Goal: Transaction & Acquisition: Purchase product/service

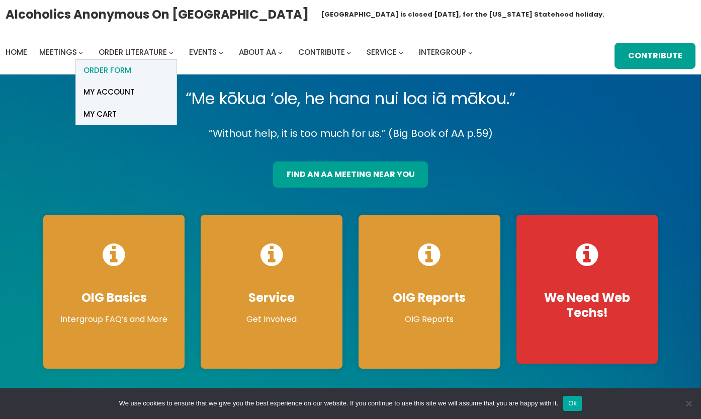
scroll to position [1, 0]
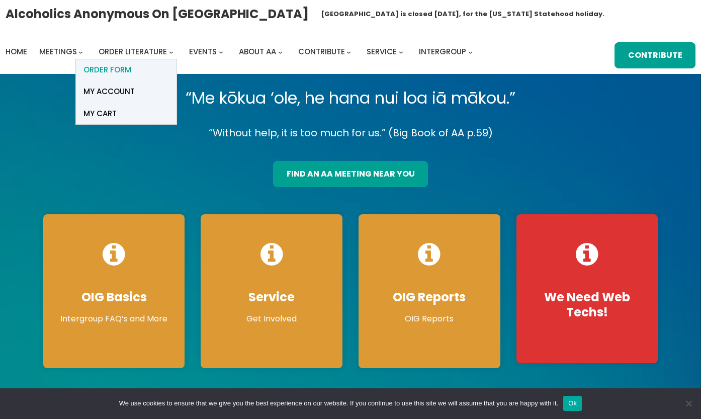
click at [128, 70] on span "ORDER FORM" at bounding box center [107, 70] width 48 height 14
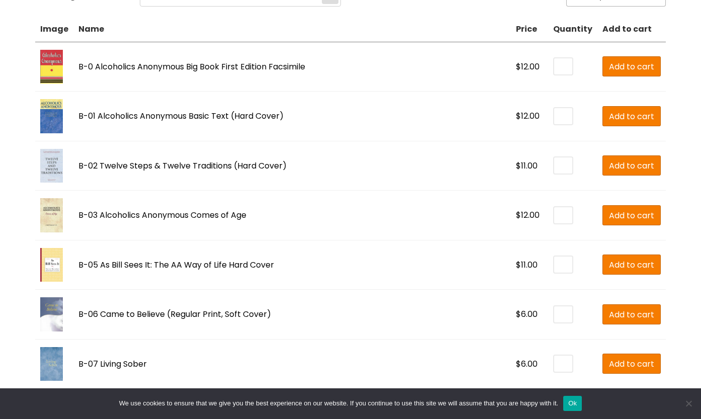
scroll to position [262, 0]
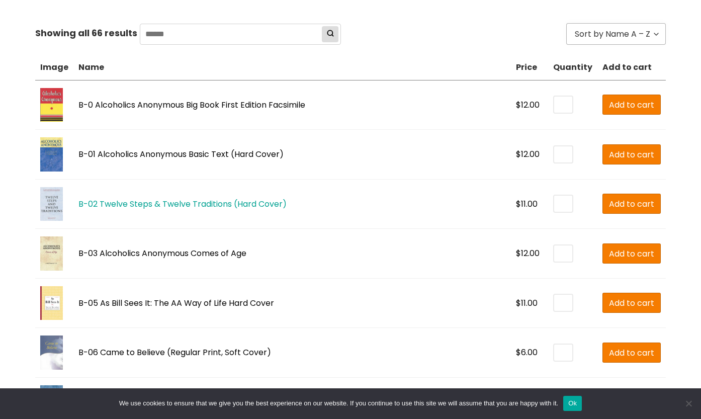
click at [204, 205] on link "B-02 Twelve Steps & Twelve Traditions (Hard Cover)" at bounding box center [182, 204] width 208 height 12
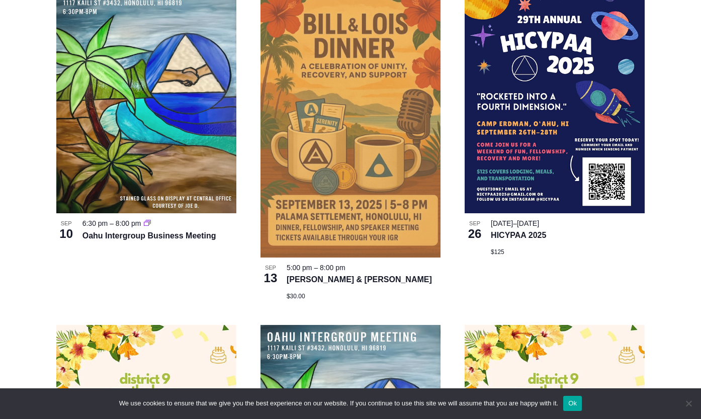
scroll to position [683, 0]
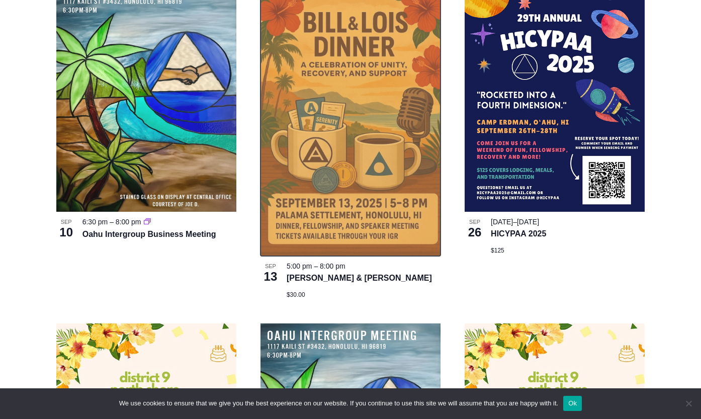
click at [331, 110] on img at bounding box center [351, 117] width 180 height 278
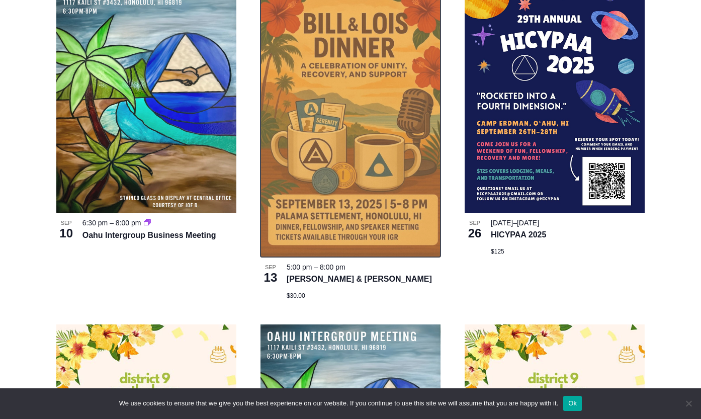
click at [330, 110] on img at bounding box center [351, 118] width 180 height 278
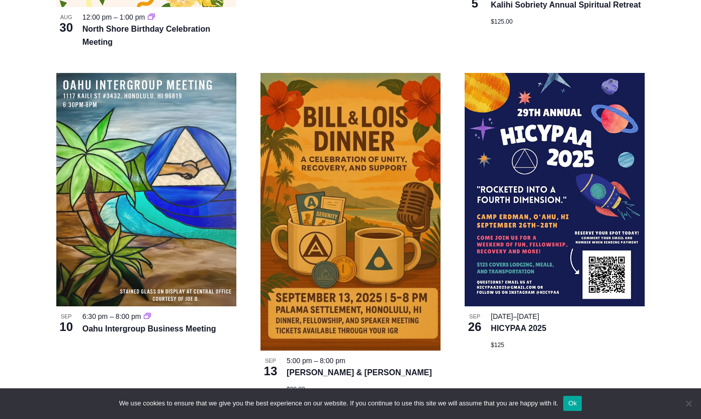
scroll to position [580, 0]
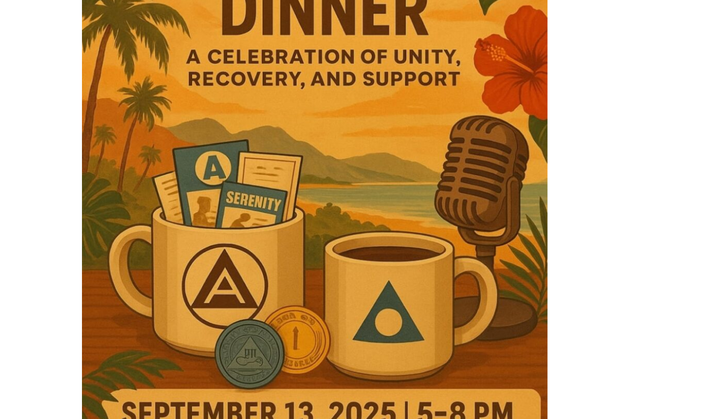
scroll to position [511, 0]
